Goal: Obtain resource: Obtain resource

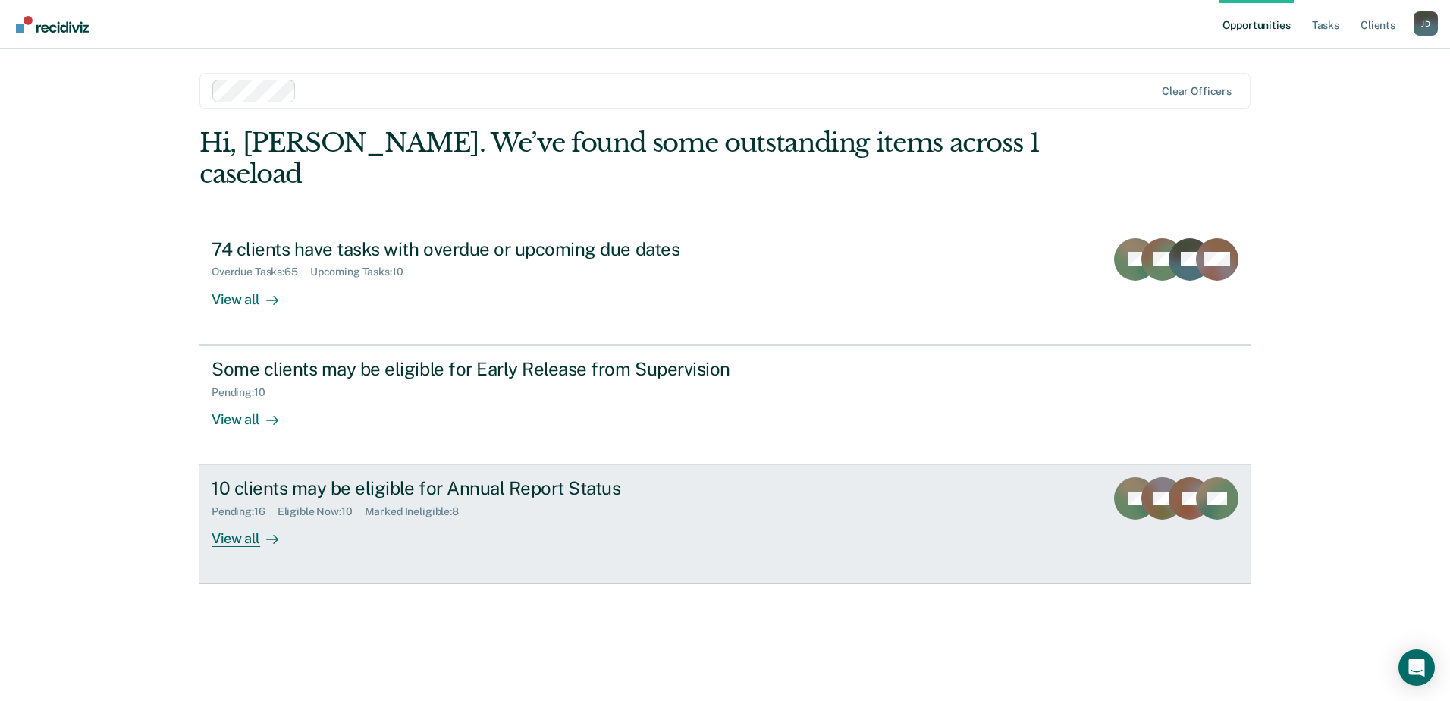
click at [237, 518] on div "View all" at bounding box center [254, 533] width 85 height 30
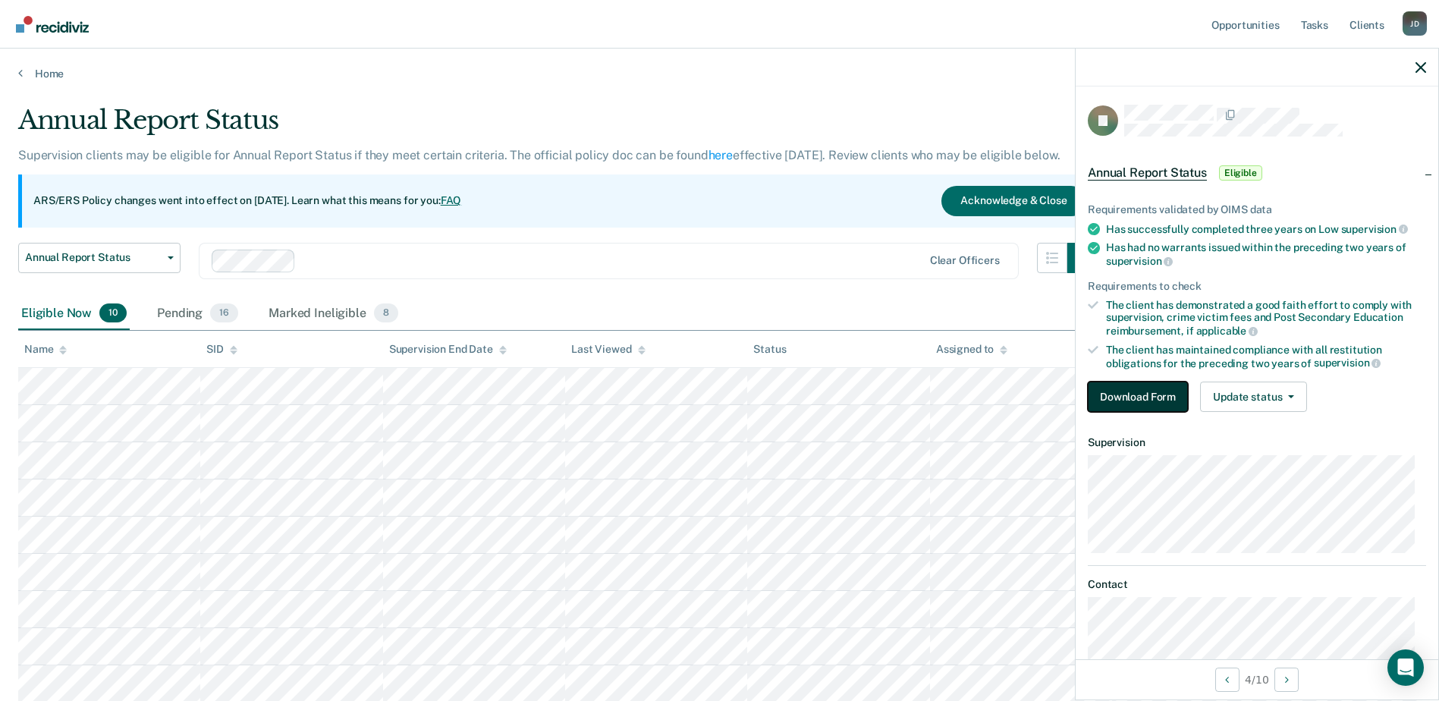
click at [1160, 402] on button "Download Form" at bounding box center [1138, 396] width 100 height 30
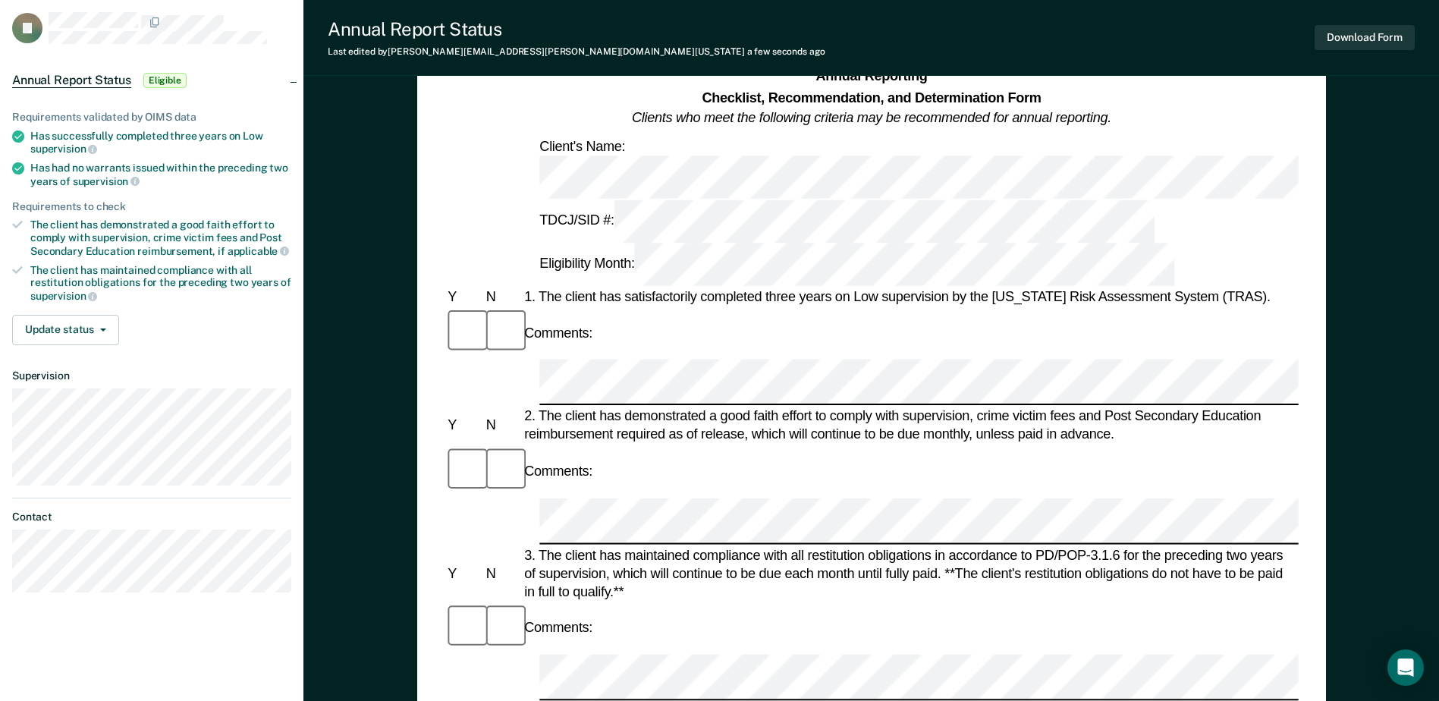
scroll to position [83, 0]
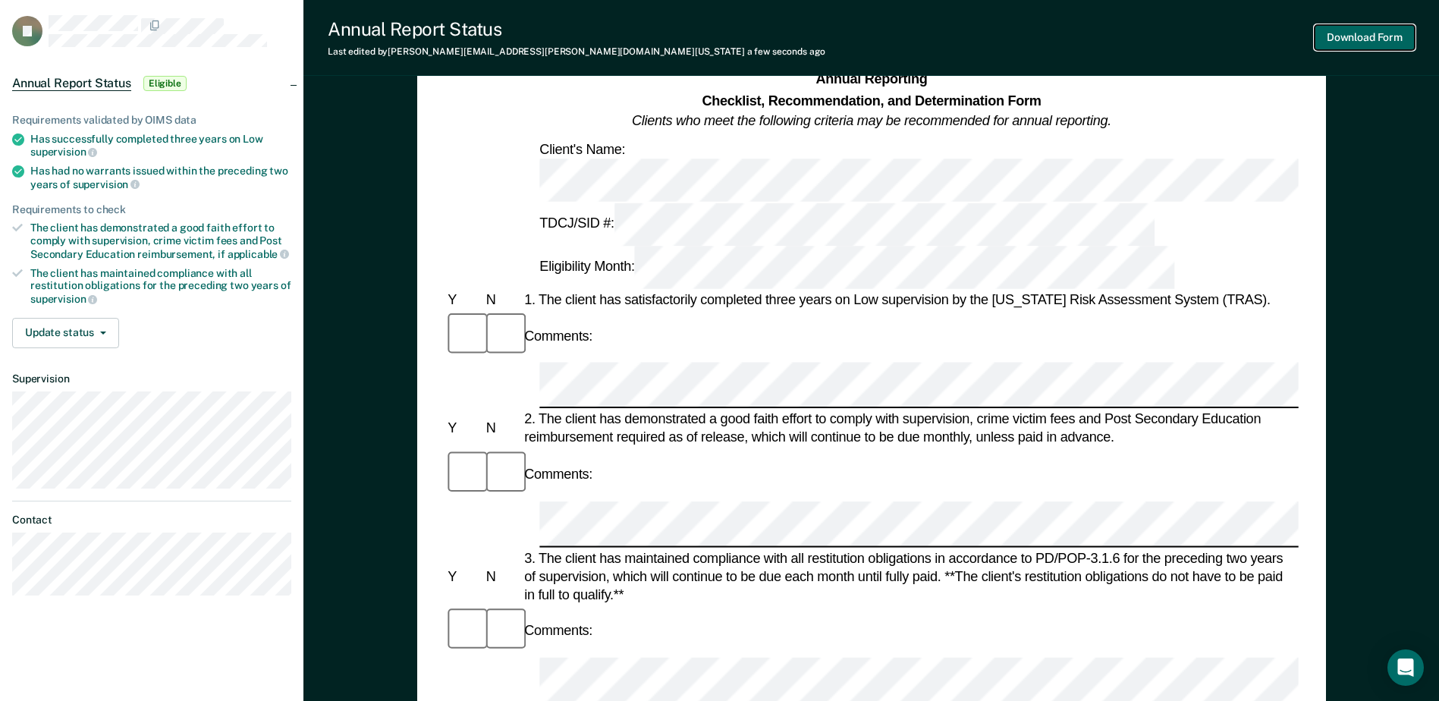
click at [1370, 32] on button "Download Form" at bounding box center [1364, 37] width 100 height 25
